Goal: Check status: Check status

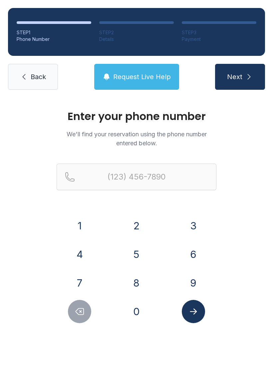
click at [196, 288] on button "9" at bounding box center [192, 282] width 23 height 23
click at [83, 231] on button "1" at bounding box center [79, 225] width 23 height 23
click at [131, 230] on button "2" at bounding box center [136, 225] width 23 height 23
click at [140, 260] on button "5" at bounding box center [136, 254] width 23 height 23
click at [141, 286] on button "8" at bounding box center [136, 282] width 23 height 23
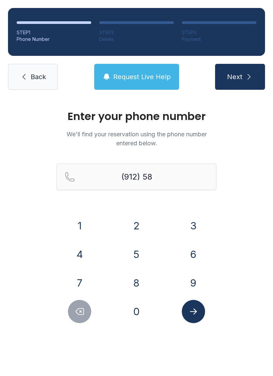
click at [135, 265] on button "5" at bounding box center [136, 254] width 23 height 23
click at [134, 265] on button "5" at bounding box center [136, 254] width 23 height 23
click at [87, 284] on button "7" at bounding box center [79, 282] width 23 height 23
click at [132, 310] on button "0" at bounding box center [136, 311] width 23 height 23
click at [138, 265] on button "5" at bounding box center [136, 254] width 23 height 23
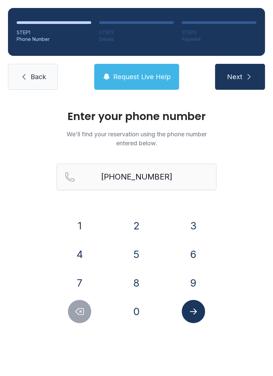
click at [198, 316] on button "Submit lookup form" at bounding box center [192, 311] width 23 height 23
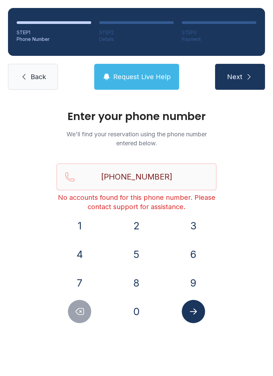
click at [84, 312] on icon "Delete number" at bounding box center [80, 311] width 8 height 6
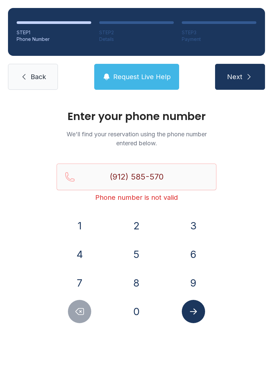
click at [84, 312] on icon "Delete number" at bounding box center [80, 311] width 8 height 6
click at [73, 320] on button "Delete number" at bounding box center [79, 311] width 23 height 23
click at [75, 316] on icon "Delete number" at bounding box center [79, 311] width 10 height 10
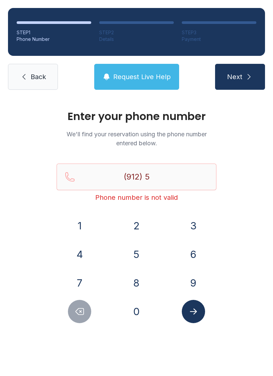
click at [83, 311] on icon "Delete number" at bounding box center [79, 311] width 10 height 10
click at [82, 311] on icon "Delete number" at bounding box center [79, 311] width 10 height 10
click at [80, 313] on icon "Delete number" at bounding box center [79, 311] width 10 height 10
type input "(9"
click at [80, 313] on icon "Delete number" at bounding box center [79, 311] width 10 height 10
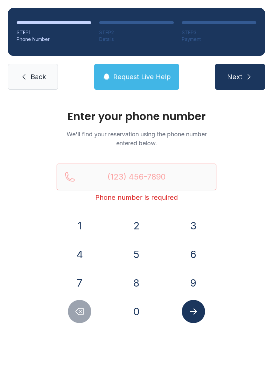
click at [77, 316] on icon "Delete number" at bounding box center [79, 311] width 10 height 10
